Goal: Task Accomplishment & Management: Manage account settings

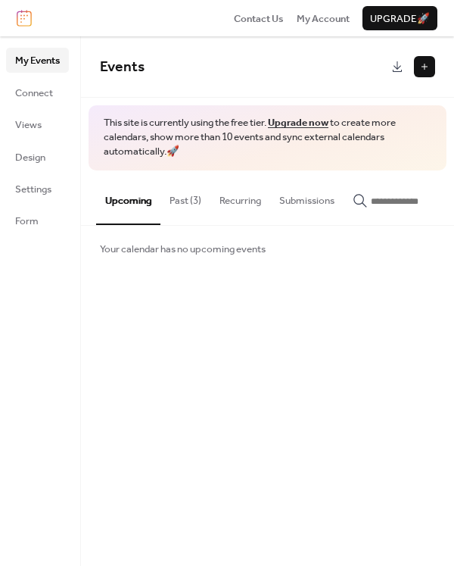
click at [176, 204] on button "Past (3)" at bounding box center [186, 196] width 50 height 53
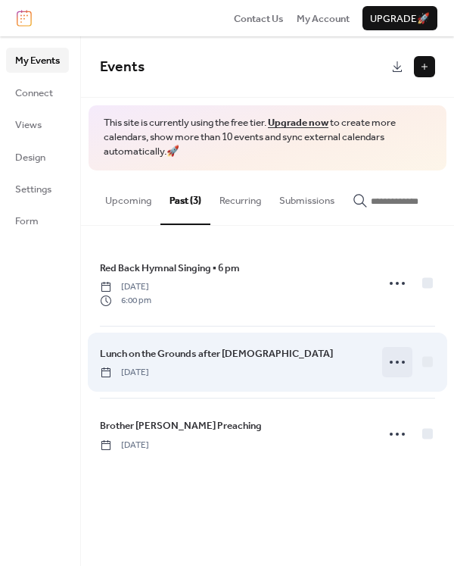
click at [399, 366] on icon at bounding box center [397, 362] width 24 height 24
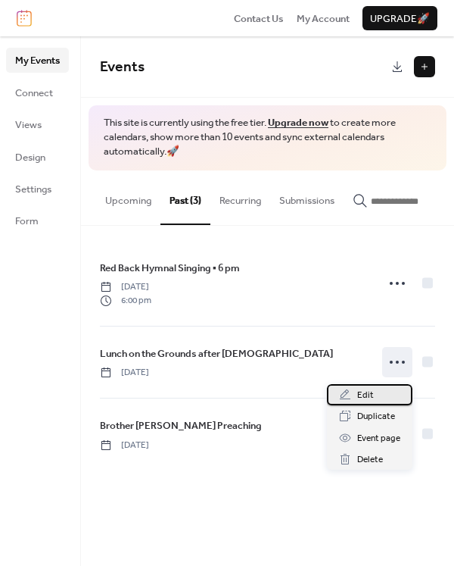
click at [378, 395] on div "Edit" at bounding box center [370, 394] width 86 height 21
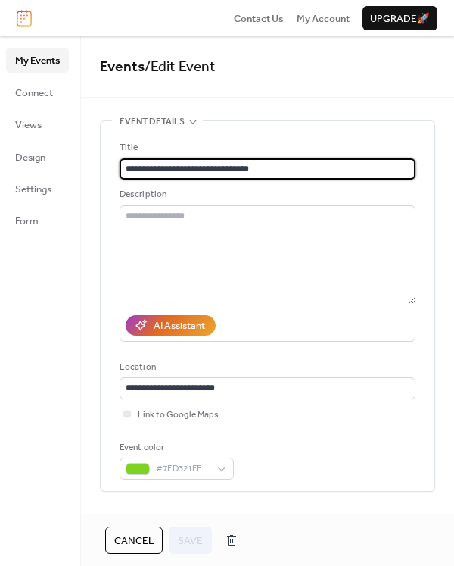
drag, startPoint x: 286, startPoint y: 160, endPoint x: 98, endPoint y: 180, distance: 189.7
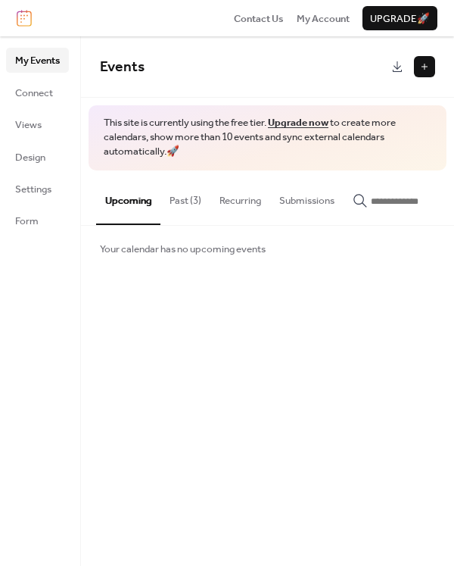
click at [424, 61] on button at bounding box center [424, 66] width 21 height 21
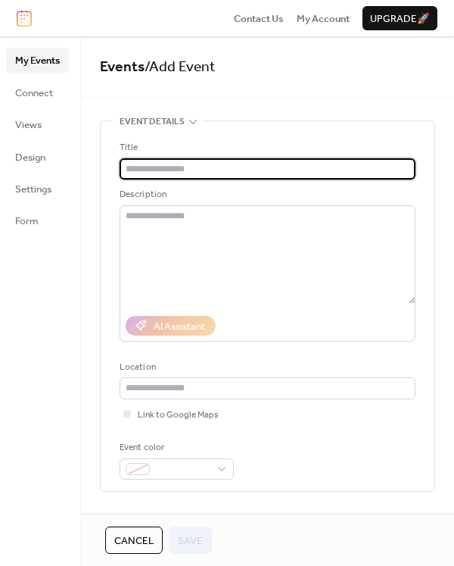
click at [187, 170] on input "text" at bounding box center [268, 168] width 296 height 21
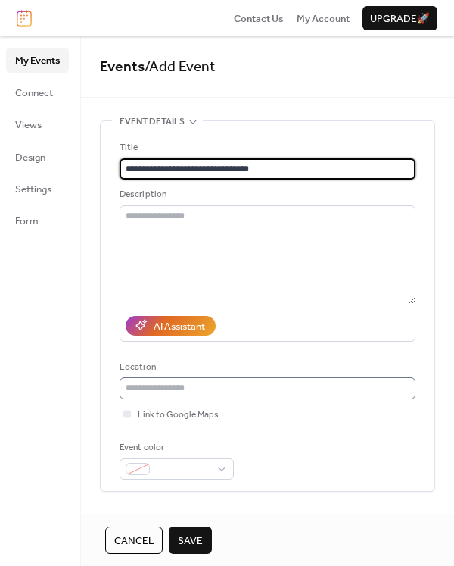
type input "**********"
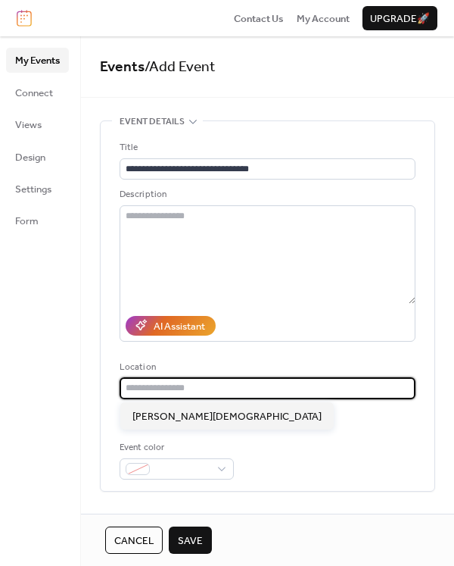
click at [187, 389] on input "text" at bounding box center [268, 387] width 296 height 21
type input "**********"
click at [289, 447] on div "Event color" at bounding box center [268, 459] width 296 height 39
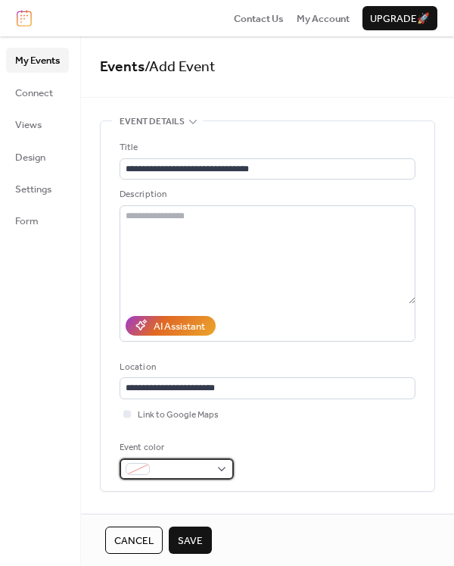
click at [223, 467] on div at bounding box center [177, 468] width 114 height 21
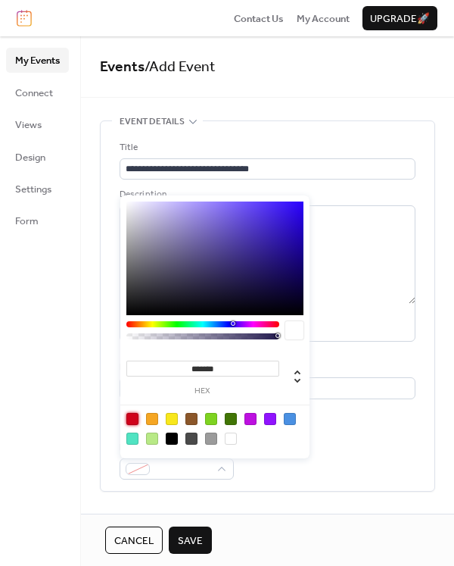
click at [133, 421] on div at bounding box center [132, 419] width 12 height 12
type input "*******"
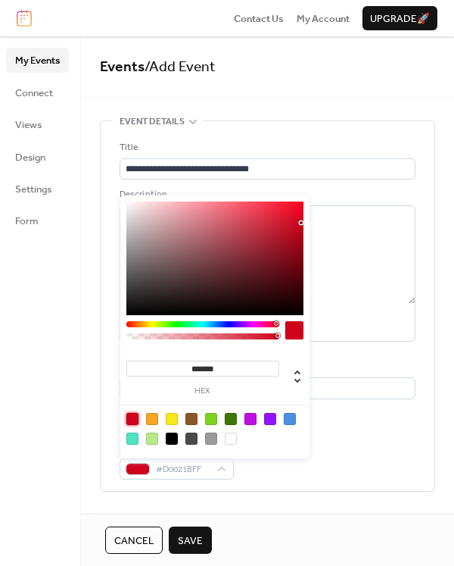
click at [198, 536] on span "Save" at bounding box center [190, 540] width 25 height 15
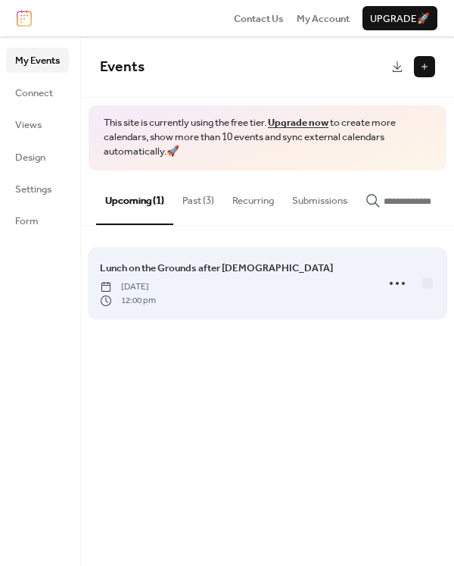
click at [254, 298] on div "Lunch on the Grounds after Church Wednesday, October 1, 2025 12:00 pm" at bounding box center [233, 283] width 267 height 47
click at [388, 292] on icon at bounding box center [397, 283] width 24 height 24
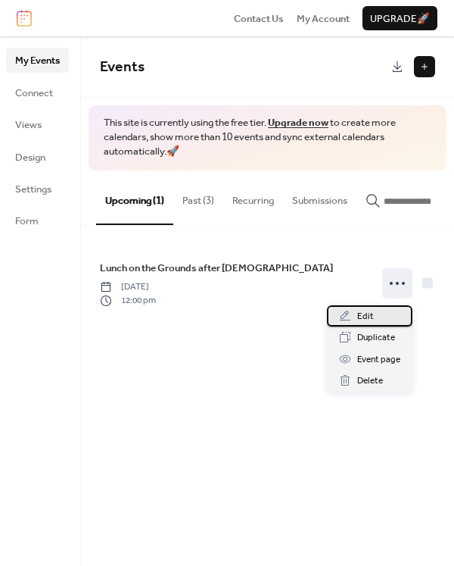
click at [376, 318] on div "Edit" at bounding box center [370, 315] width 86 height 21
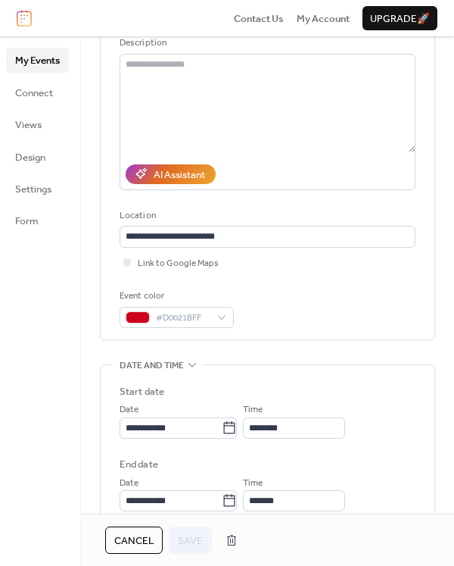
scroll to position [227, 0]
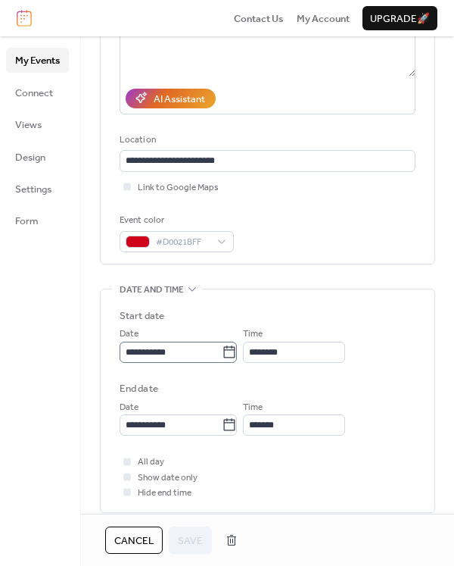
click at [232, 357] on icon at bounding box center [229, 351] width 11 height 12
click at [222, 357] on input "**********" at bounding box center [171, 352] width 102 height 21
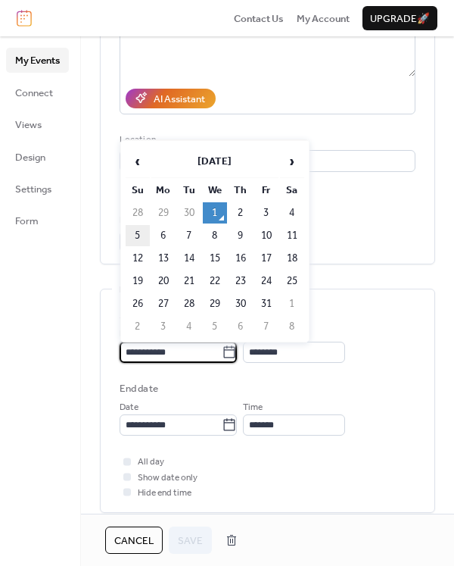
click at [132, 230] on td "5" at bounding box center [138, 235] width 24 height 21
type input "**********"
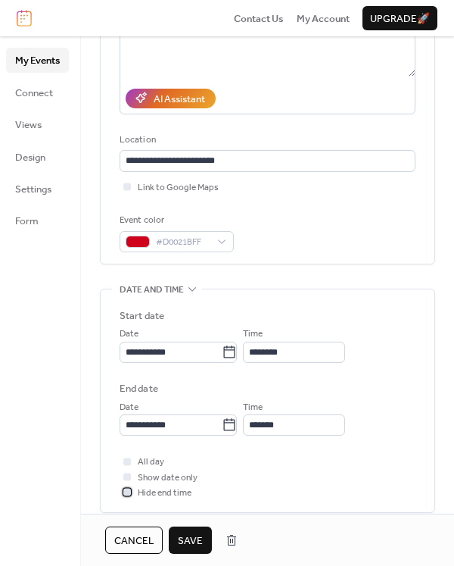
click at [126, 492] on div at bounding box center [127, 492] width 8 height 8
click at [126, 476] on div at bounding box center [127, 477] width 8 height 8
click at [126, 491] on icon at bounding box center [127, 492] width 5 height 5
click at [127, 476] on div at bounding box center [127, 477] width 8 height 8
click at [186, 541] on span "Save" at bounding box center [190, 540] width 25 height 15
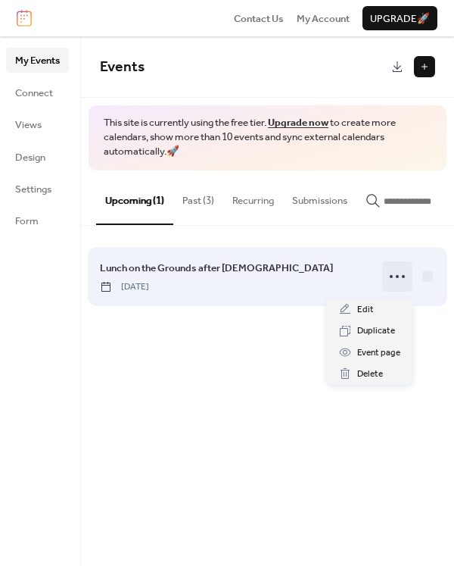
click at [399, 278] on icon at bounding box center [397, 276] width 24 height 24
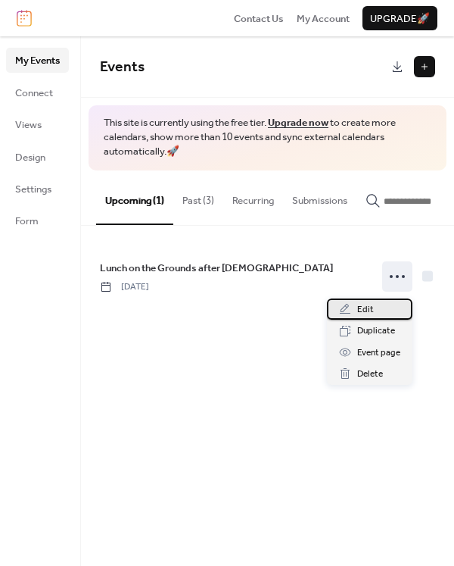
click at [384, 307] on div "Edit" at bounding box center [370, 308] width 86 height 21
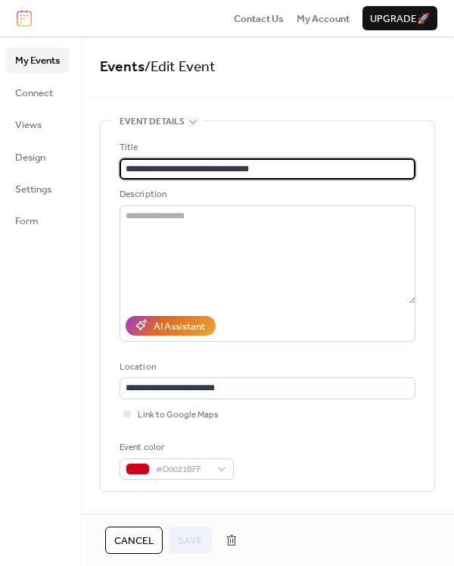
drag, startPoint x: 267, startPoint y: 166, endPoint x: 90, endPoint y: 151, distance: 177.9
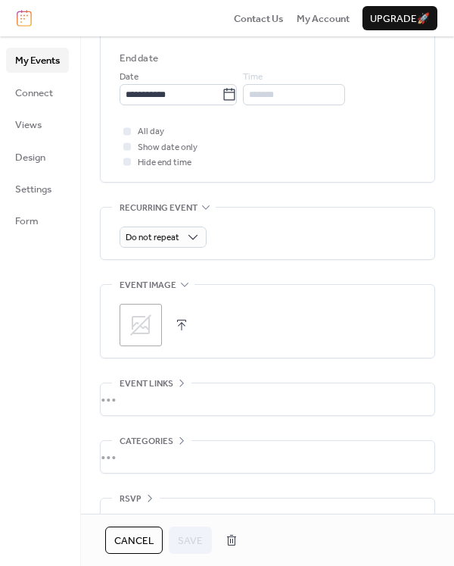
scroll to position [588, 0]
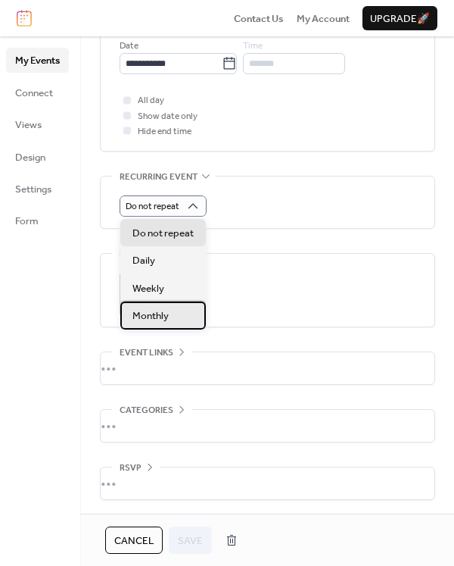
click at [178, 312] on div "Monthly" at bounding box center [163, 314] width 86 height 27
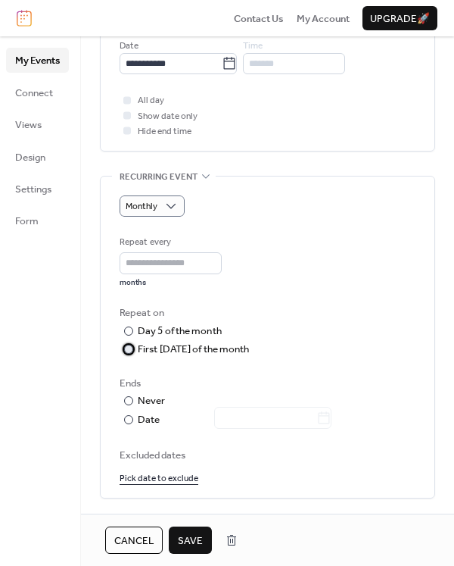
click at [132, 350] on div at bounding box center [128, 349] width 9 height 9
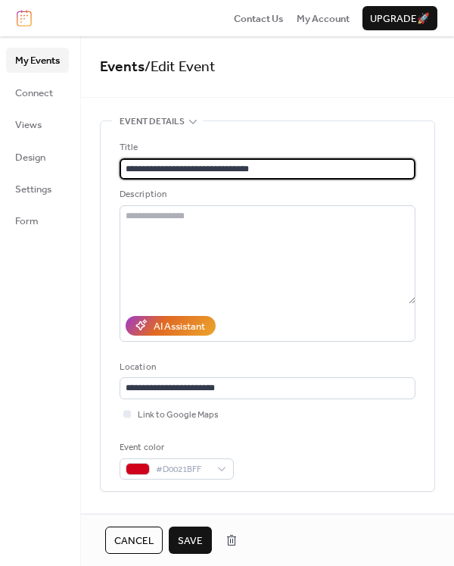
scroll to position [0, 0]
drag, startPoint x: 279, startPoint y: 167, endPoint x: 105, endPoint y: 175, distance: 174.4
click at [105, 175] on div "**********" at bounding box center [268, 305] width 334 height 369
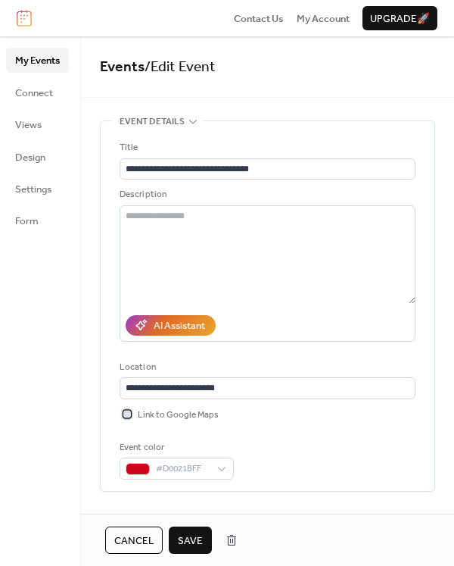
click at [127, 418] on div at bounding box center [127, 413] width 15 height 15
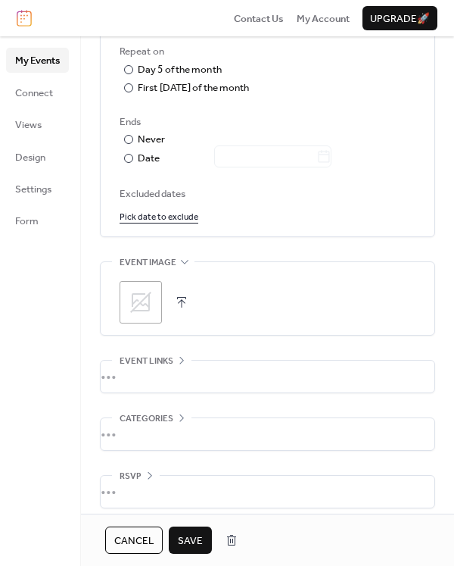
scroll to position [857, 0]
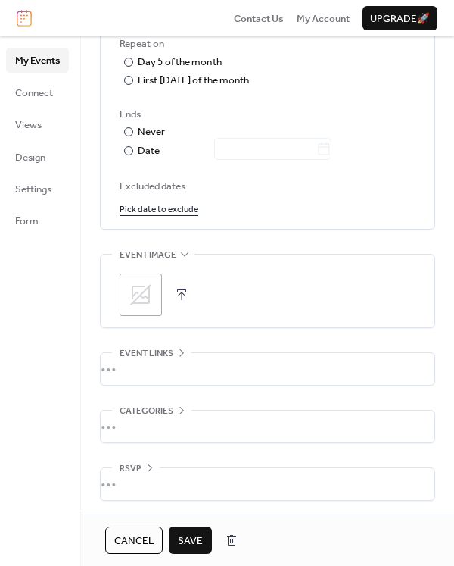
click at [183, 535] on span "Save" at bounding box center [190, 540] width 25 height 15
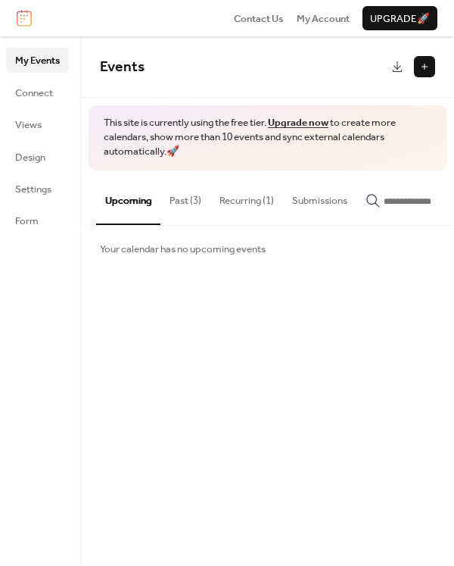
click at [174, 201] on button "Past (3)" at bounding box center [186, 196] width 50 height 53
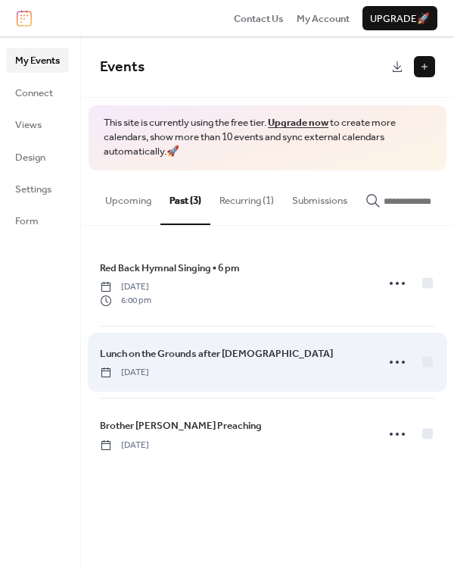
click at [251, 361] on span "Lunch on the Grounds after [DEMOGRAPHIC_DATA]" at bounding box center [216, 353] width 233 height 15
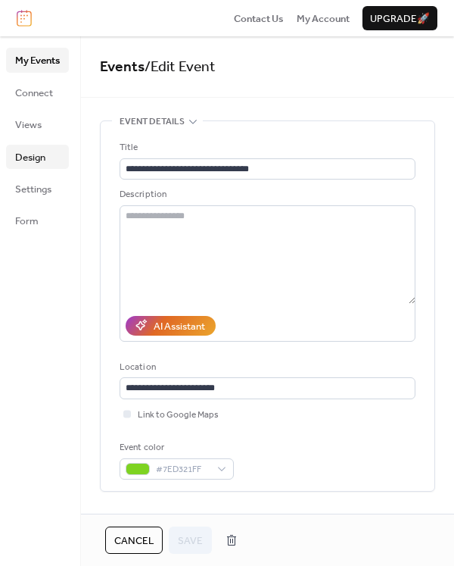
click at [32, 154] on span "Design" at bounding box center [30, 157] width 30 height 15
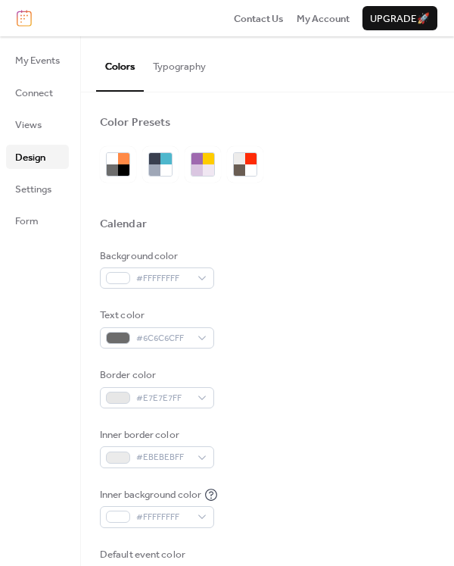
scroll to position [76, 0]
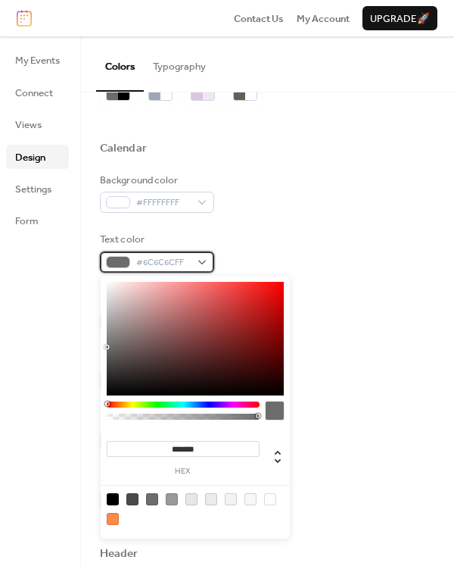
click at [210, 261] on div "#6C6C6CFF" at bounding box center [157, 261] width 114 height 21
type input "*******"
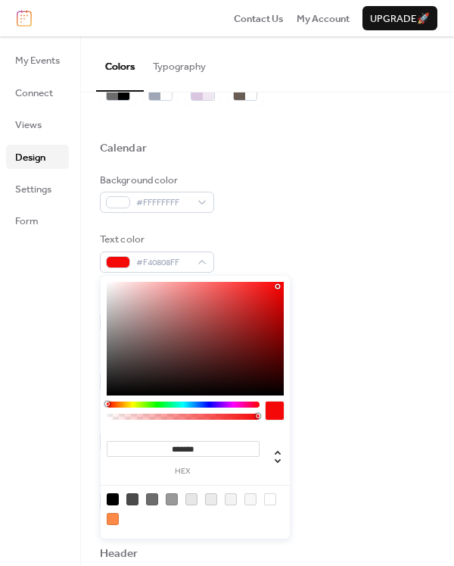
click at [278, 286] on div at bounding box center [195, 339] width 177 height 114
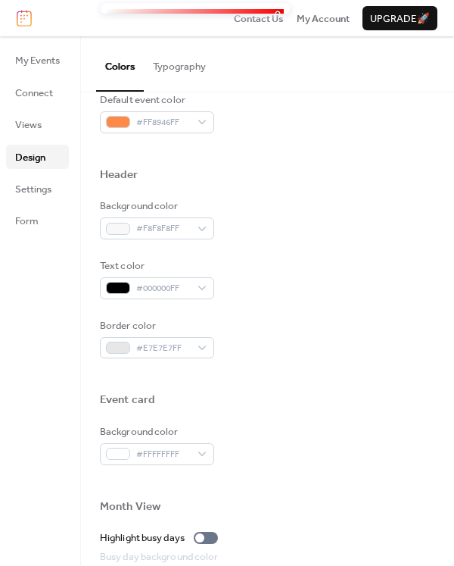
scroll to position [530, 0]
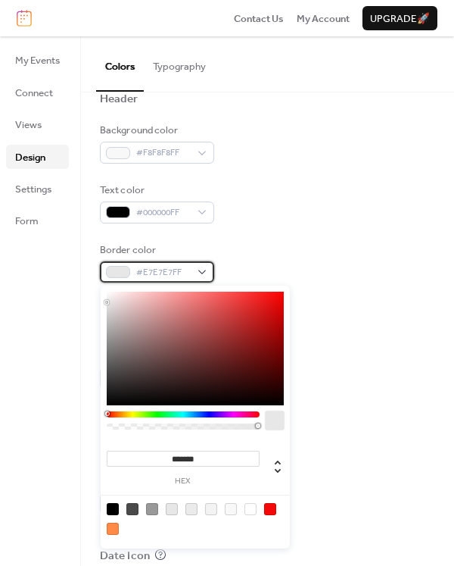
click at [209, 274] on div "#E7E7E7FF" at bounding box center [157, 271] width 114 height 21
type input "*******"
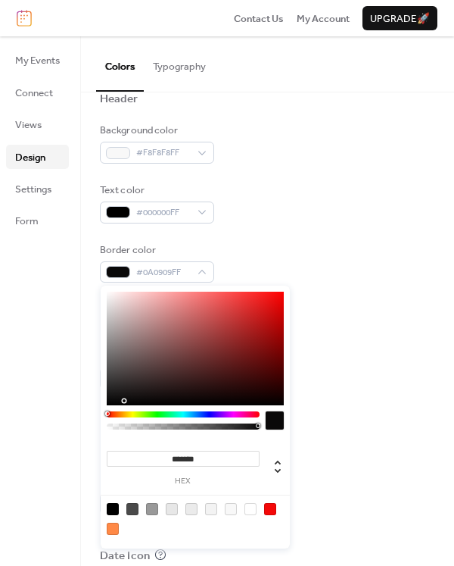
click at [112, 401] on div at bounding box center [195, 349] width 177 height 114
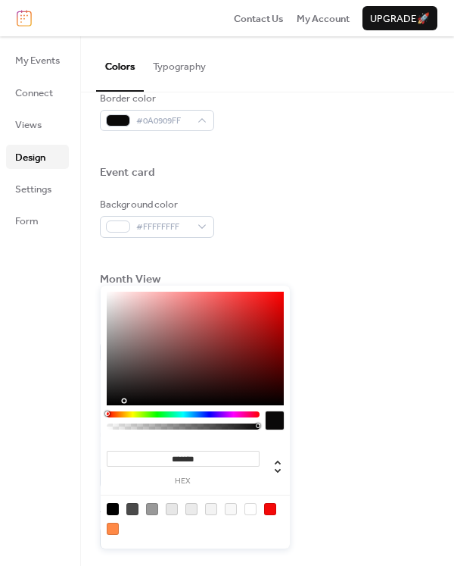
scroll to position [685, 0]
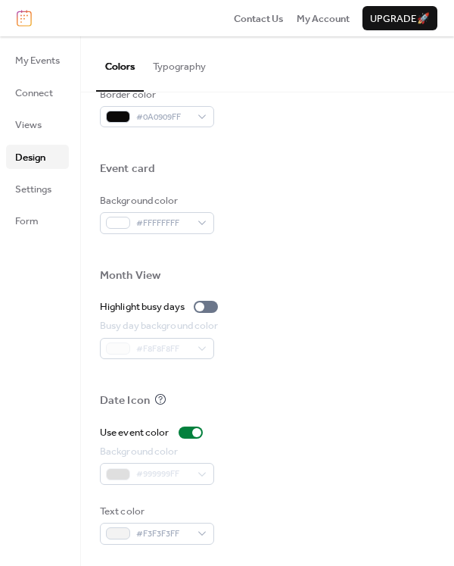
click at [334, 254] on div at bounding box center [267, 251] width 335 height 34
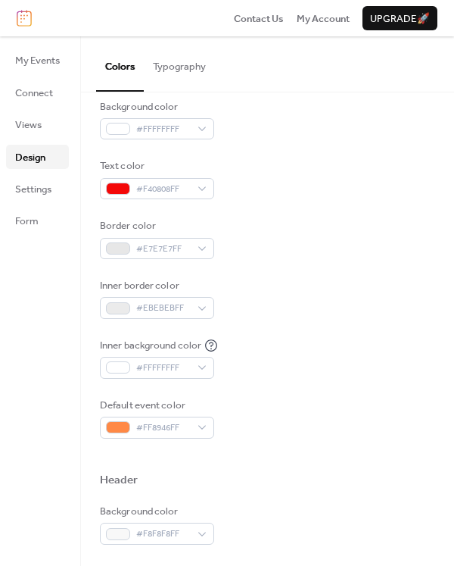
scroll to position [151, 0]
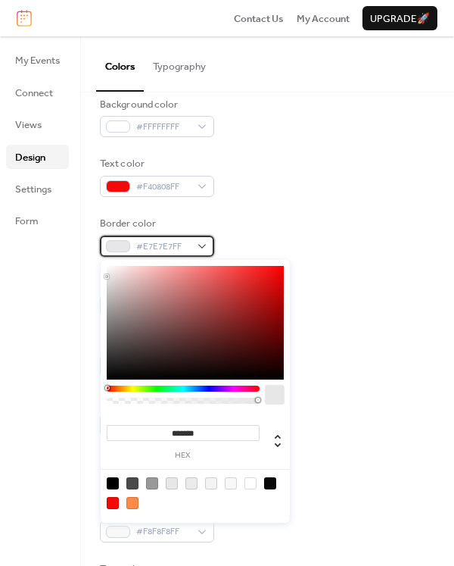
click at [208, 245] on div "#E7E7E7FF" at bounding box center [157, 246] width 114 height 21
click at [111, 485] on div at bounding box center [113, 483] width 12 height 12
type input "*******"
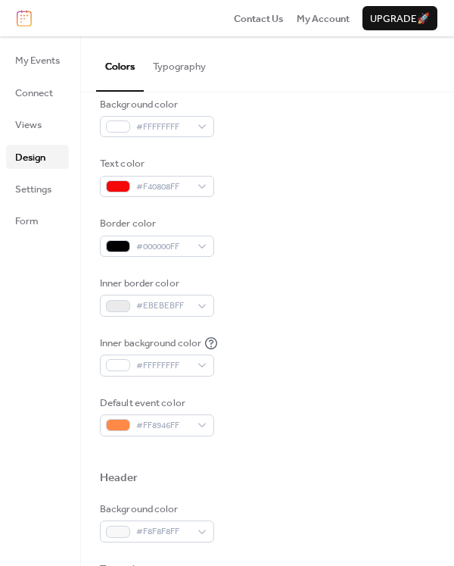
click at [335, 345] on div "Inner background color #FFFFFFFF" at bounding box center [267, 355] width 335 height 41
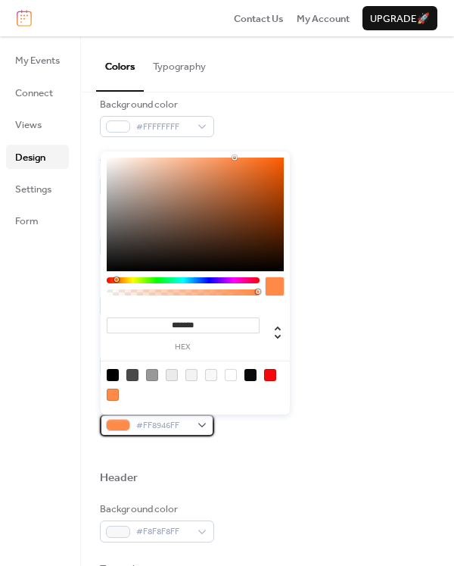
click at [207, 426] on div "#FF8946FF" at bounding box center [157, 424] width 114 height 21
click at [270, 373] on div at bounding box center [270, 375] width 12 height 12
type input "*******"
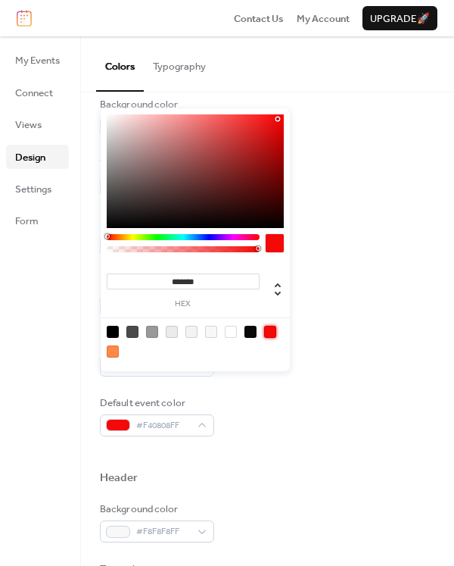
scroll to position [227, 0]
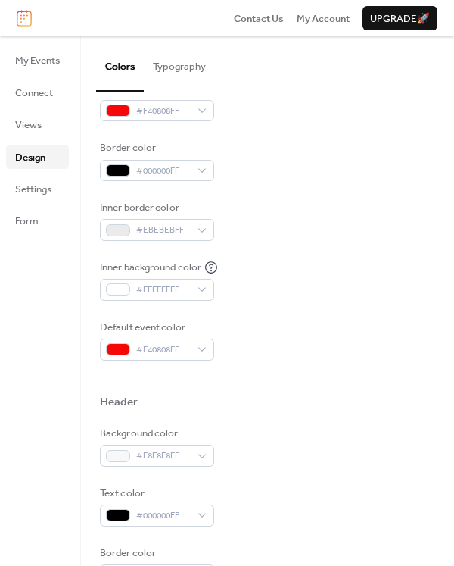
click at [333, 367] on div at bounding box center [267, 377] width 335 height 34
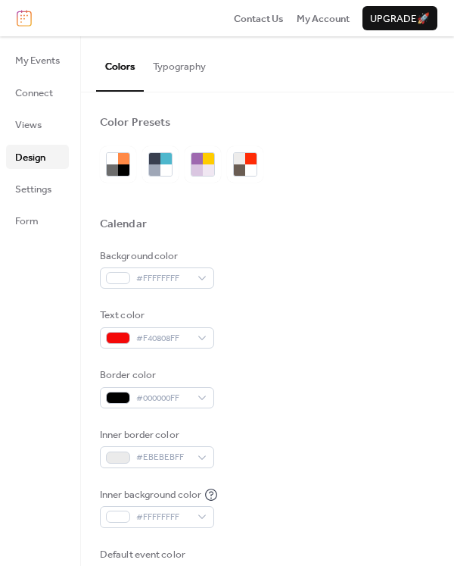
scroll to position [0, 0]
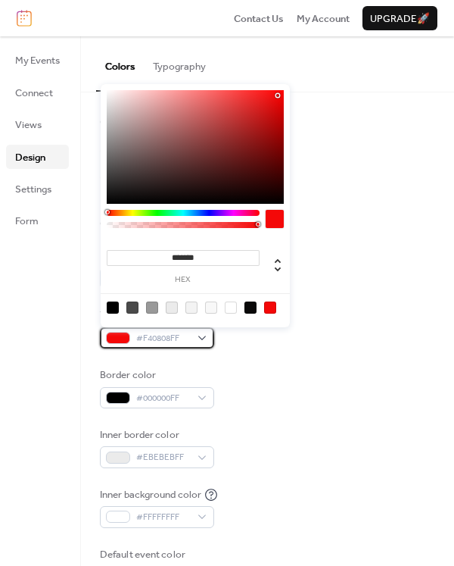
click at [207, 342] on div "#F40808FF" at bounding box center [157, 337] width 114 height 21
click at [114, 304] on div at bounding box center [113, 307] width 12 height 12
type input "*******"
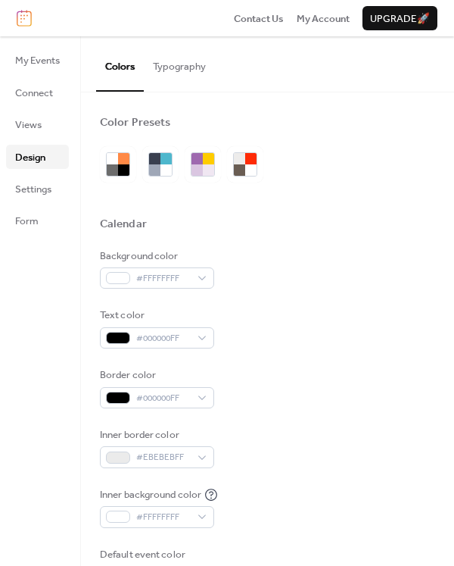
click at [348, 326] on div "Text color #000000FF" at bounding box center [267, 327] width 335 height 41
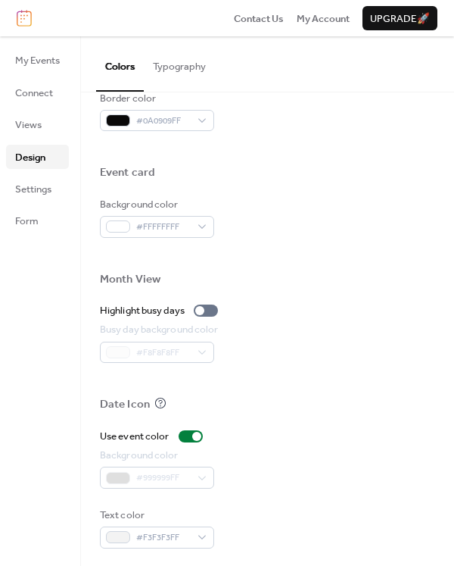
scroll to position [685, 0]
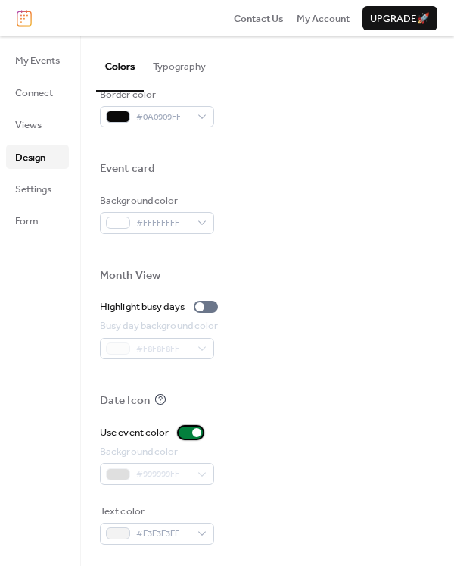
click at [185, 432] on div at bounding box center [191, 432] width 24 height 12
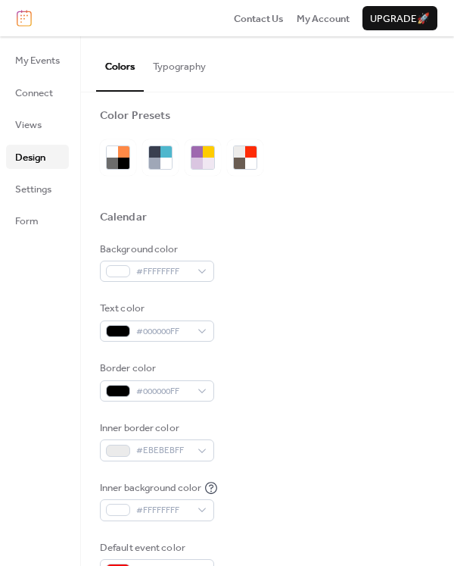
scroll to position [0, 0]
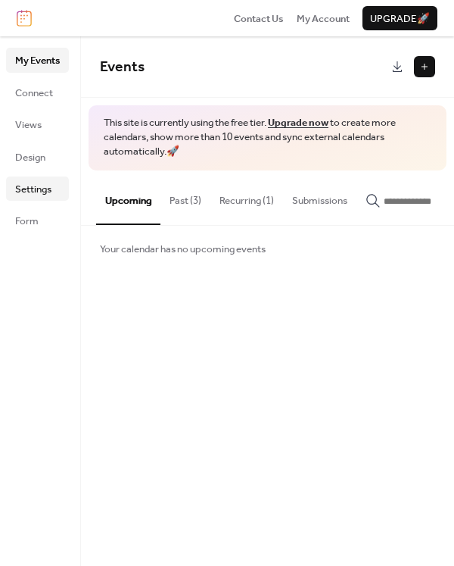
click at [31, 189] on span "Settings" at bounding box center [33, 189] width 36 height 15
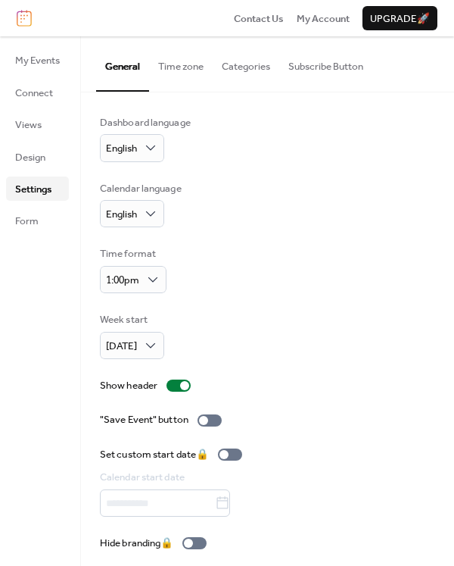
scroll to position [8, 0]
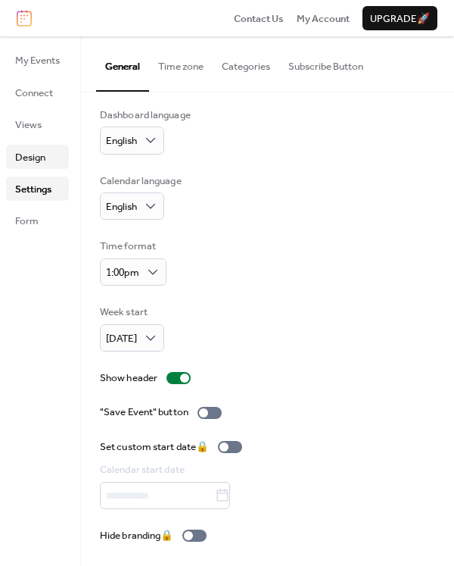
click at [50, 153] on link "Design" at bounding box center [37, 157] width 63 height 24
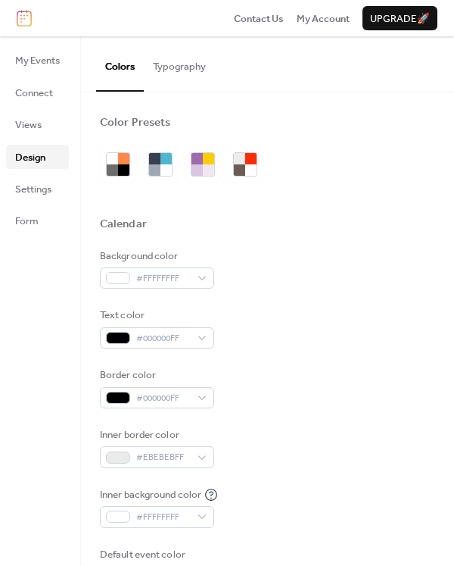
click at [166, 70] on button "Typography" at bounding box center [179, 62] width 71 height 53
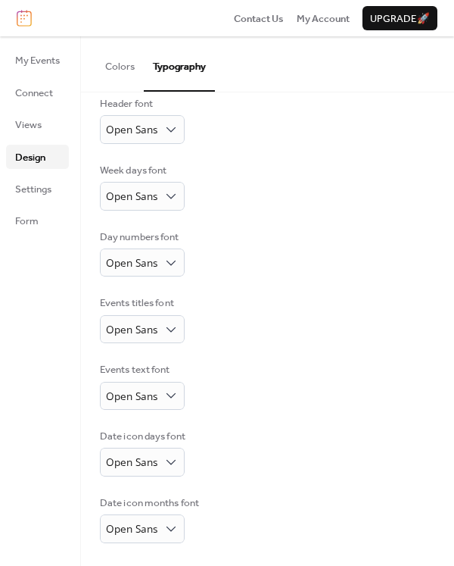
scroll to position [133, 0]
click at [50, 191] on span "Settings" at bounding box center [33, 189] width 36 height 15
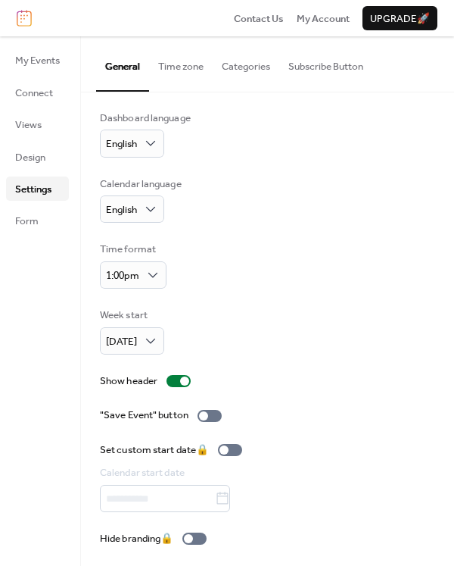
scroll to position [8, 0]
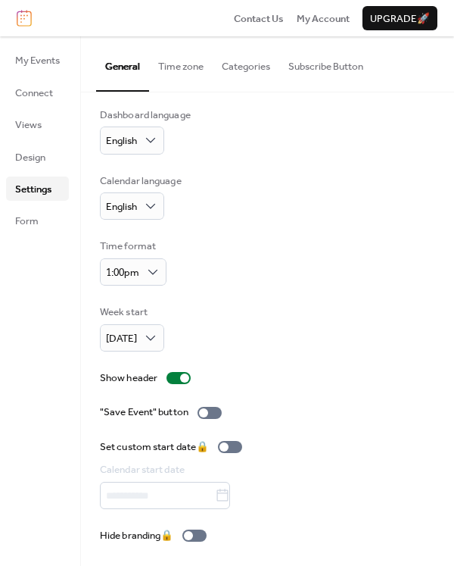
click at [251, 70] on button "Categories" at bounding box center [246, 62] width 67 height 53
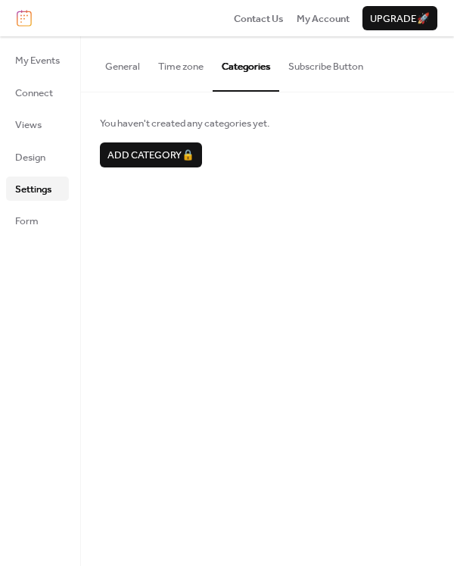
click at [307, 61] on button "Subscribe Button" at bounding box center [325, 62] width 93 height 53
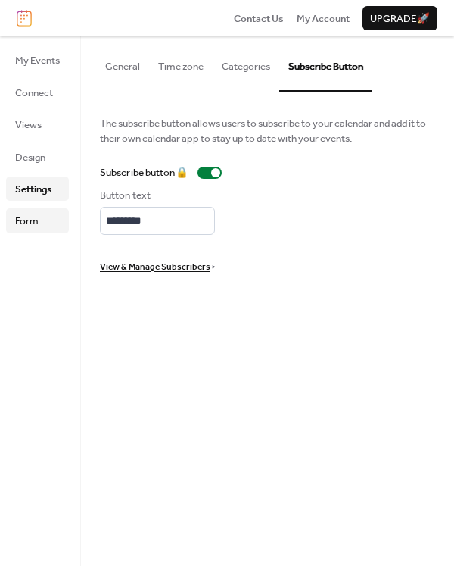
click at [40, 228] on link "Form" at bounding box center [37, 220] width 63 height 24
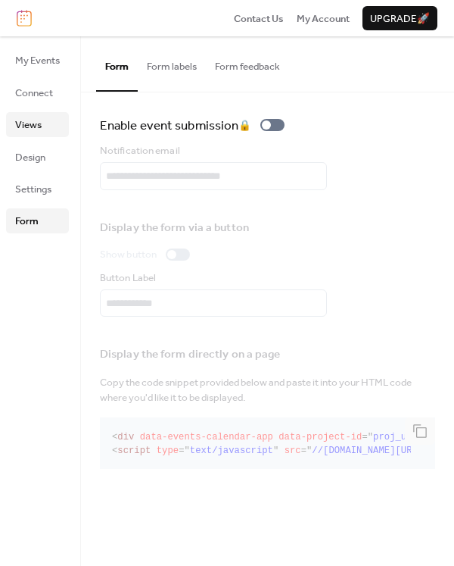
click at [43, 123] on link "Views" at bounding box center [37, 124] width 63 height 24
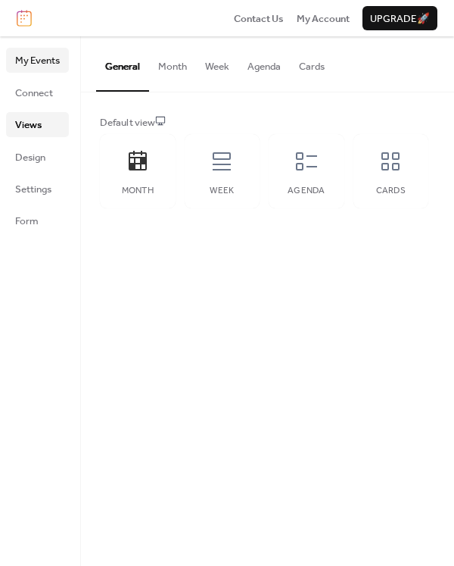
click at [44, 58] on span "My Events" at bounding box center [37, 60] width 45 height 15
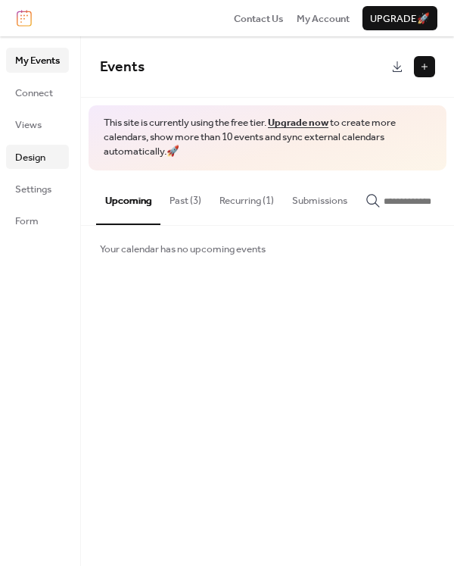
click at [35, 157] on span "Design" at bounding box center [30, 157] width 30 height 15
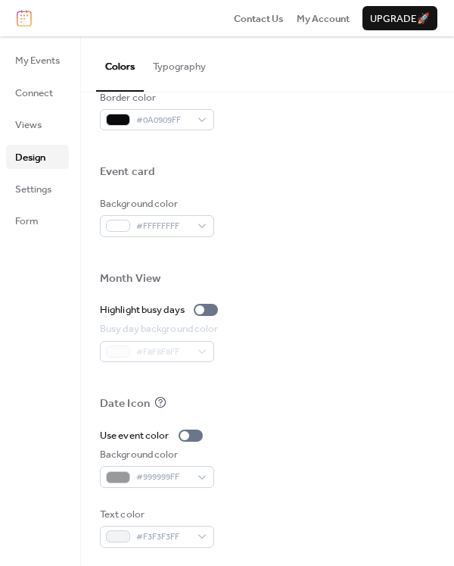
scroll to position [685, 0]
